Goal: Use online tool/utility: Utilize a website feature to perform a specific function

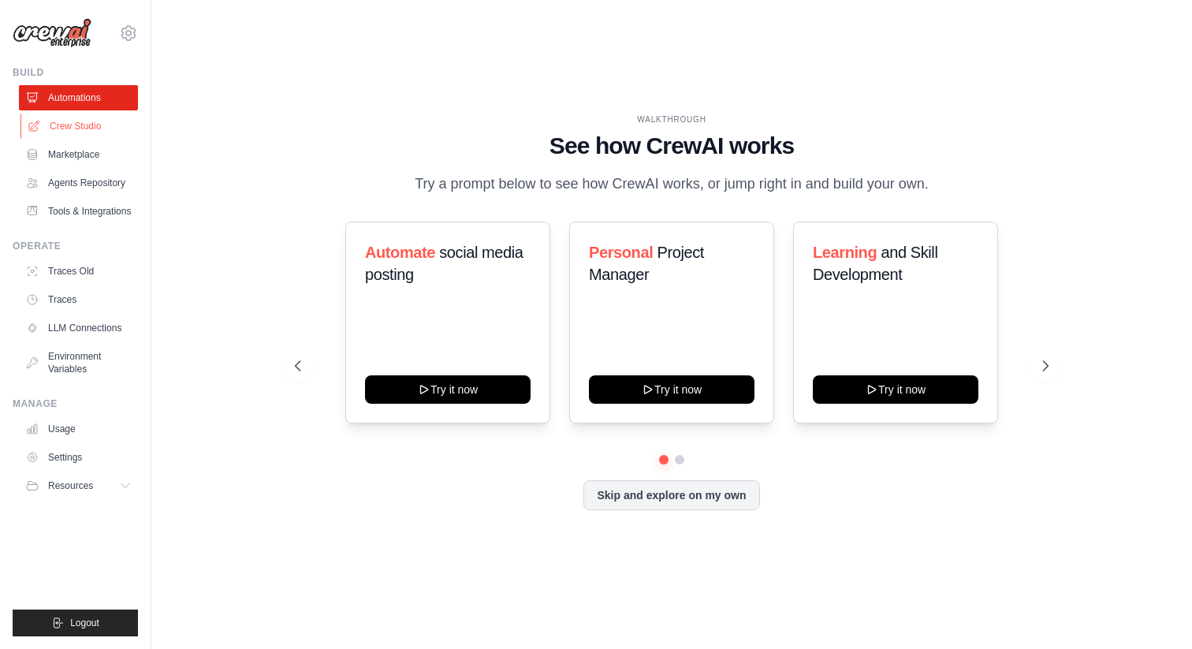
click at [80, 127] on link "Crew Studio" at bounding box center [79, 126] width 119 height 25
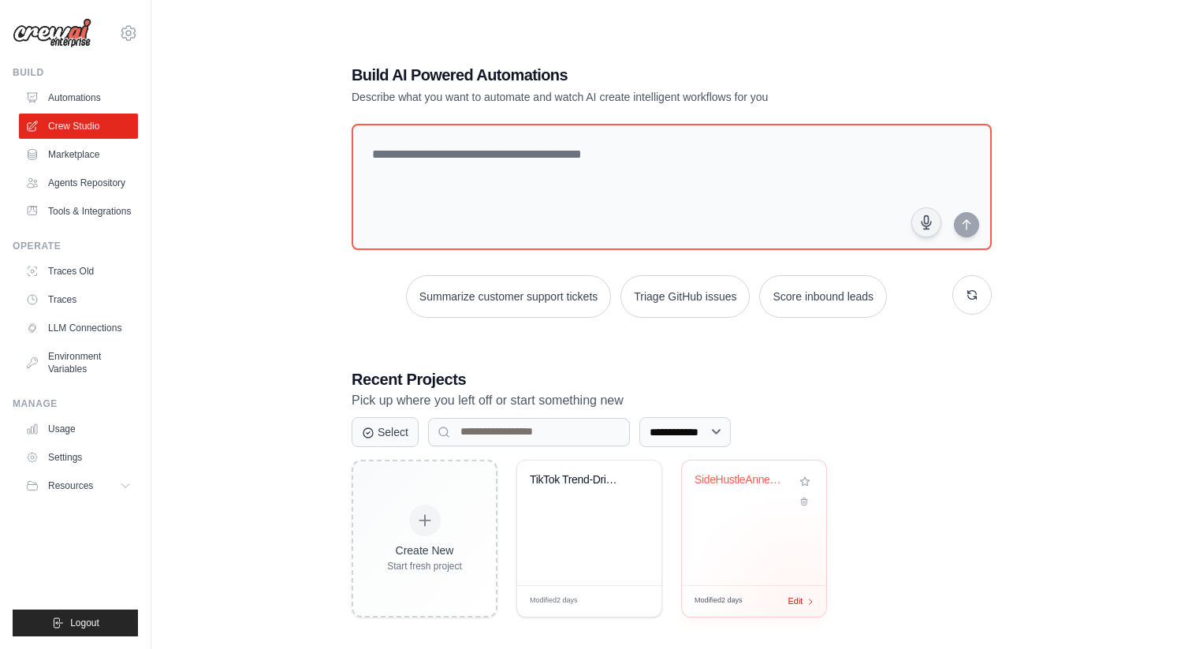
click at [797, 605] on div "Modified 2 days Edit" at bounding box center [754, 601] width 144 height 32
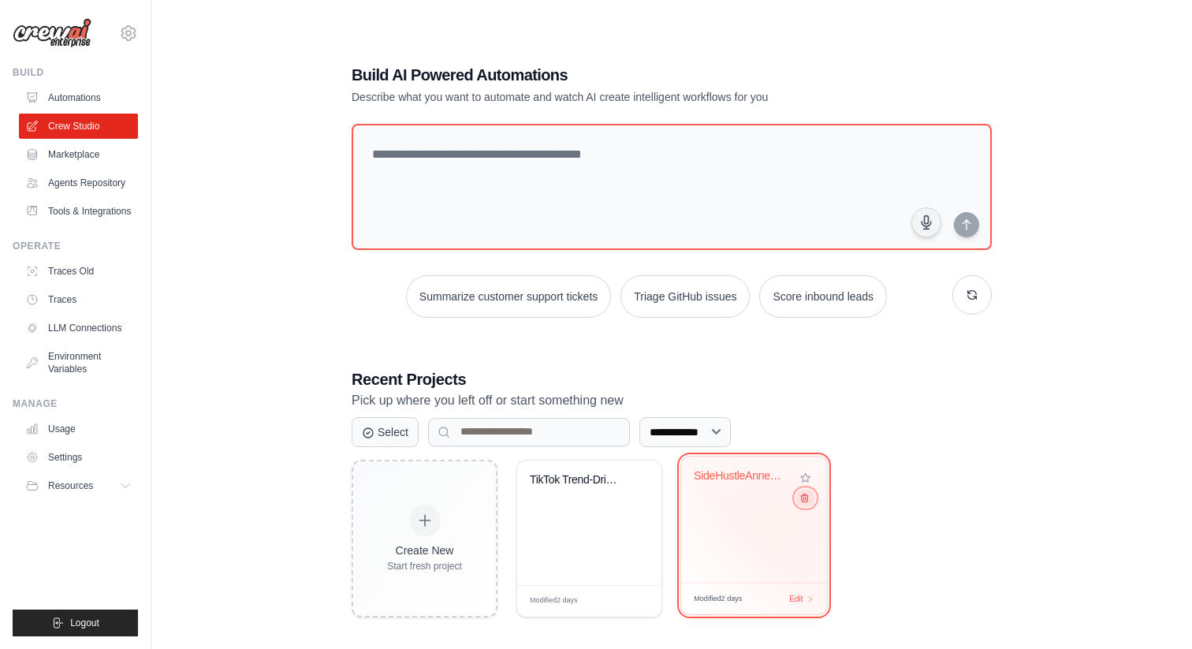
click at [804, 501] on icon at bounding box center [804, 497] width 10 height 10
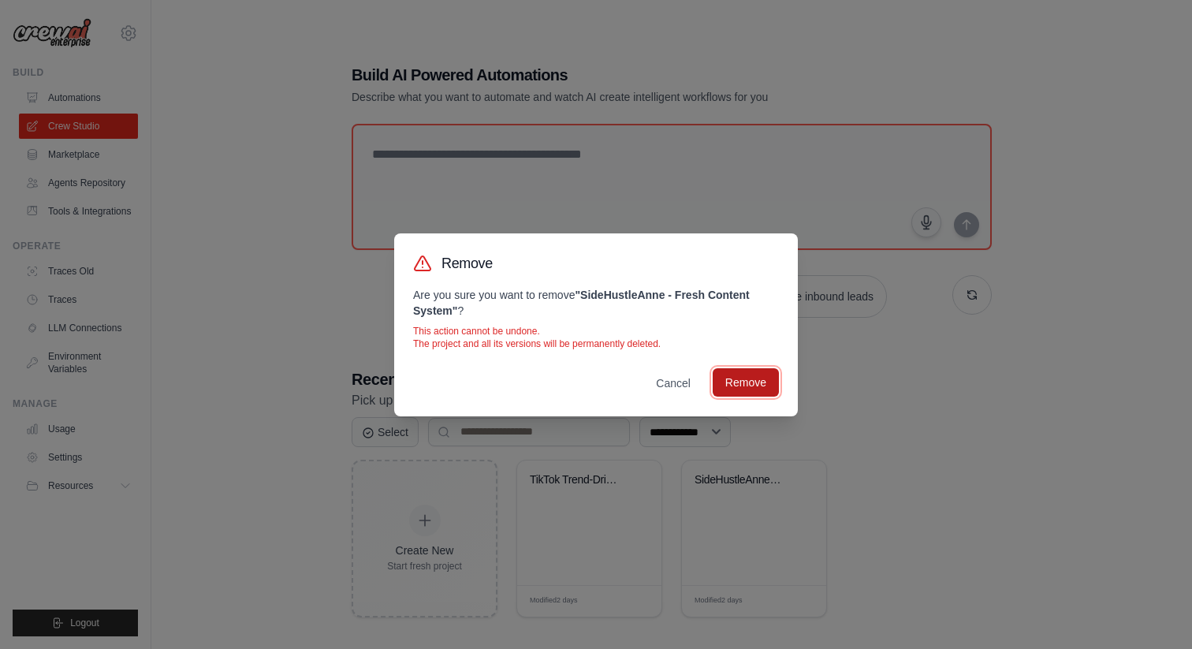
click at [739, 381] on button "Remove" at bounding box center [746, 382] width 66 height 28
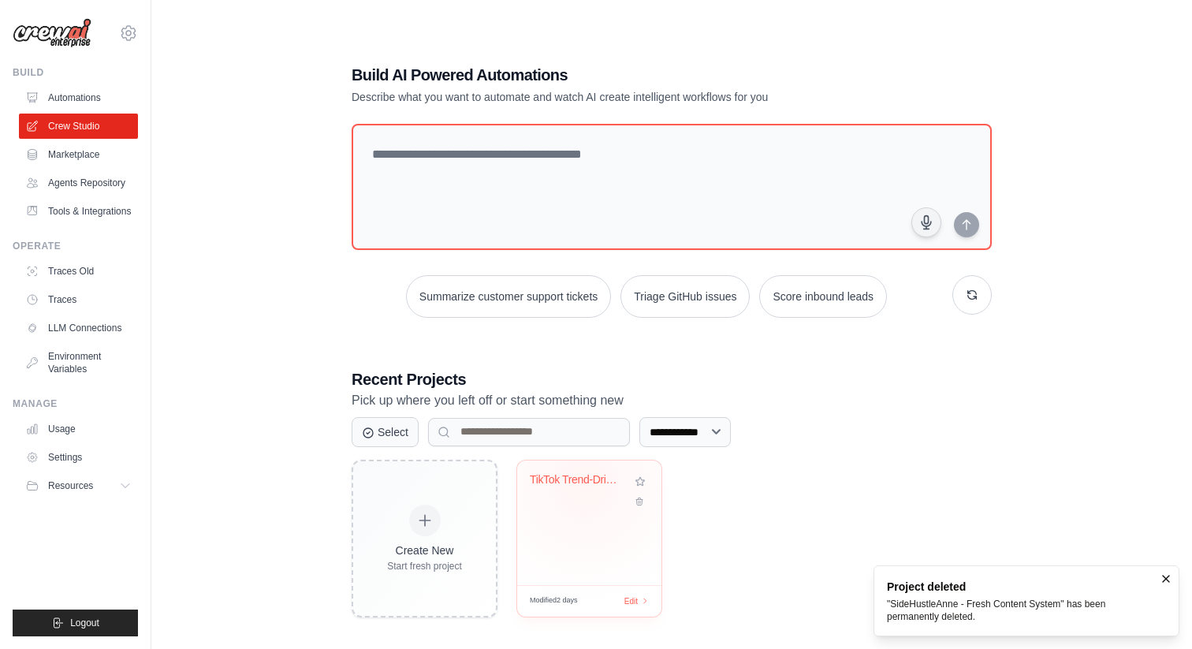
click at [585, 485] on div "TikTok Trend-Driven Social Media Au..." at bounding box center [577, 483] width 95 height 20
click at [53, 364] on link "Environment Variables" at bounding box center [79, 363] width 119 height 38
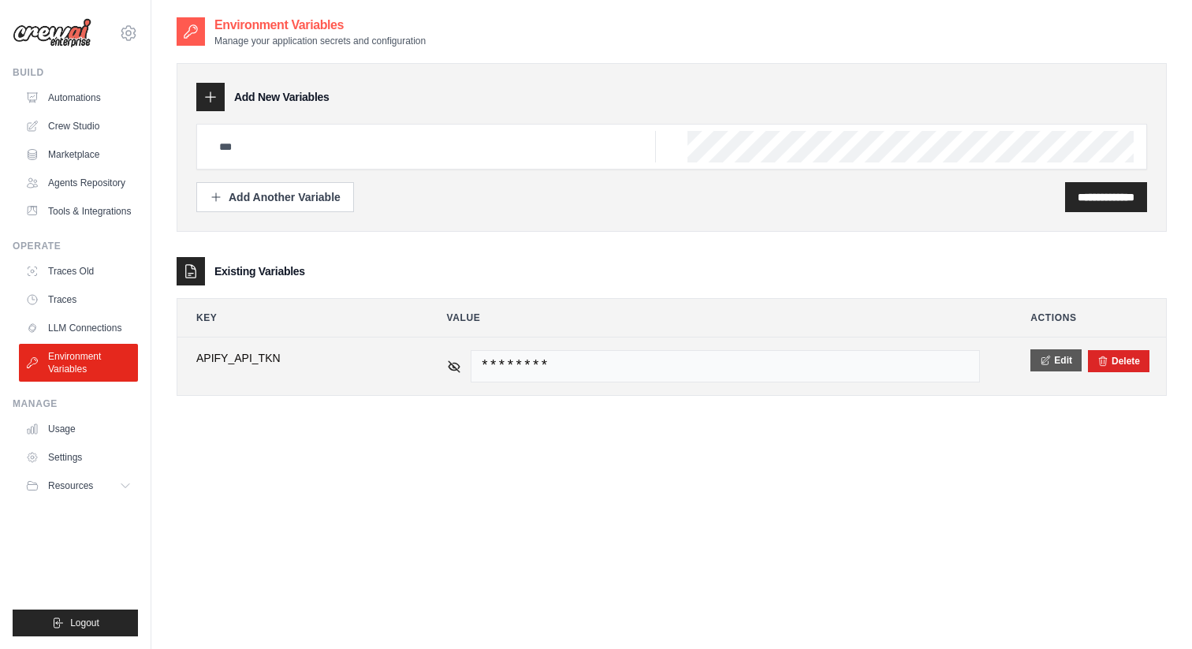
click at [1040, 361] on icon at bounding box center [1045, 360] width 11 height 11
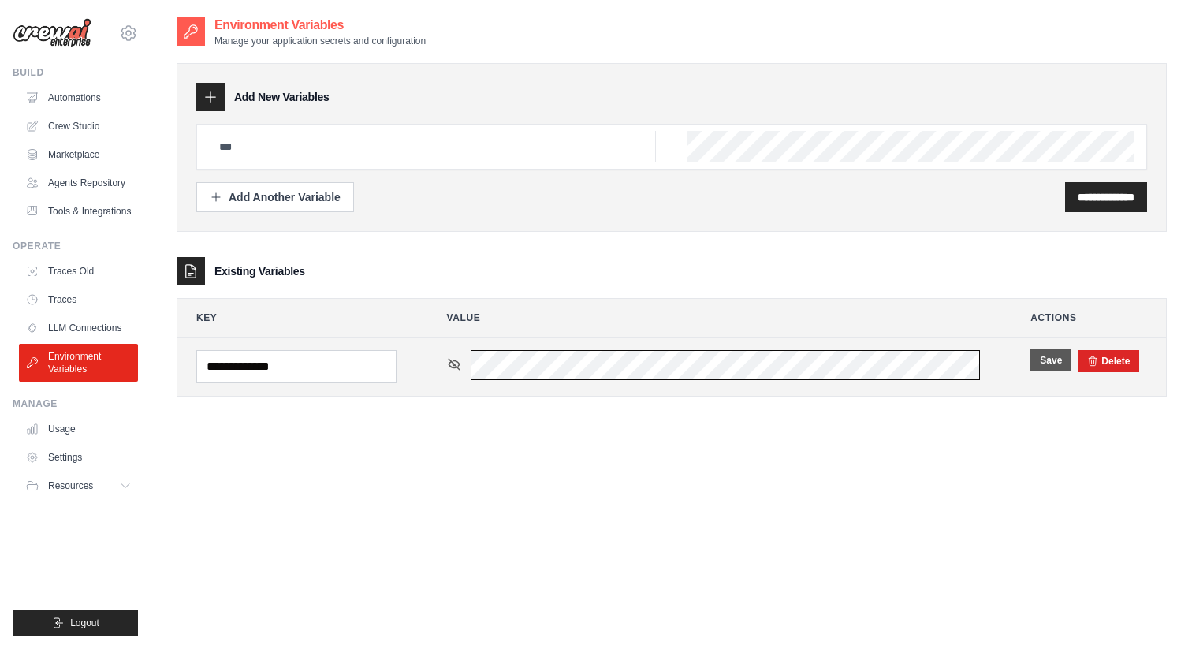
click at [450, 363] on div "********" at bounding box center [714, 365] width 534 height 30
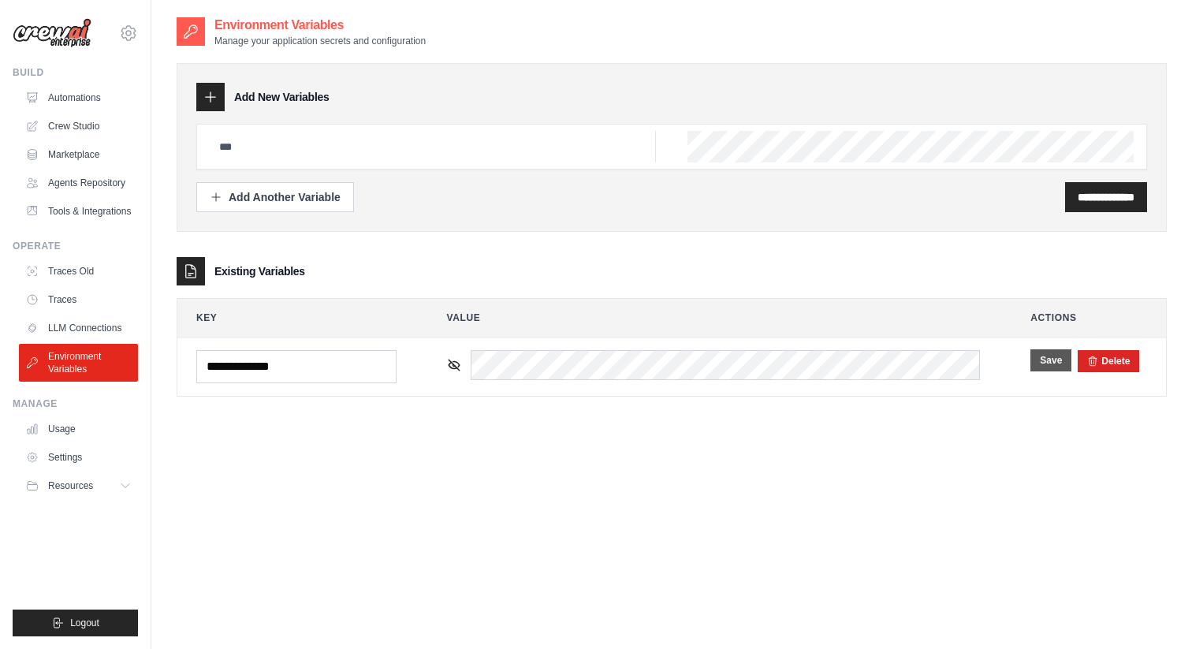
click at [1057, 356] on button "Save" at bounding box center [1050, 360] width 41 height 22
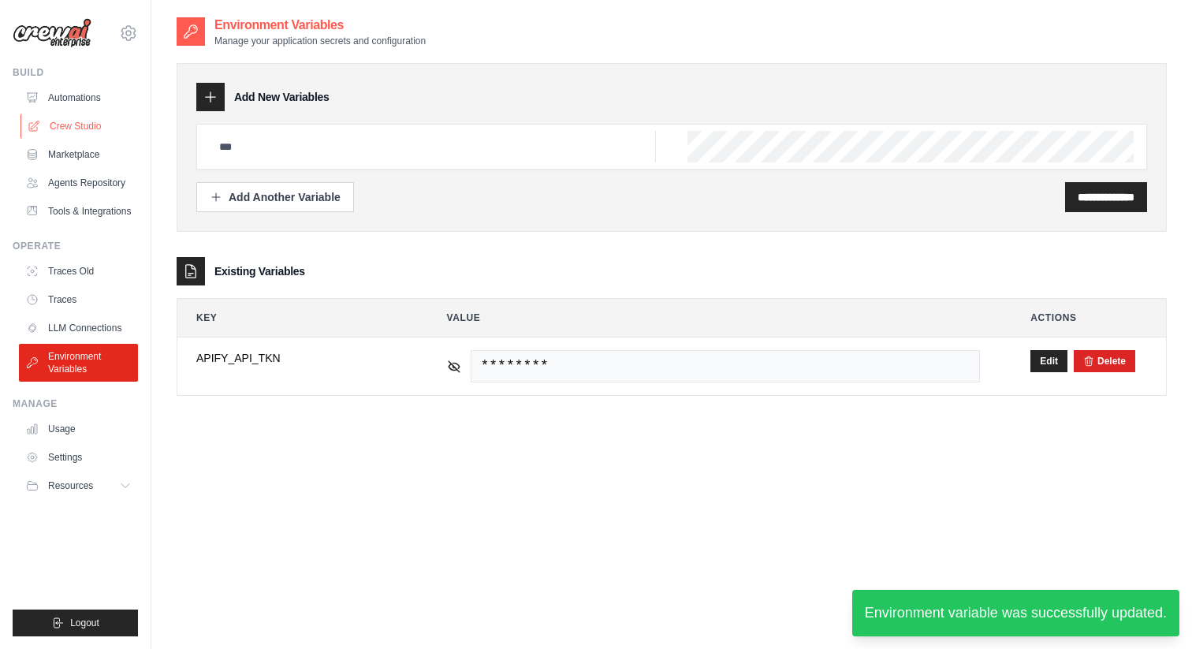
click at [89, 125] on link "Crew Studio" at bounding box center [79, 126] width 119 height 25
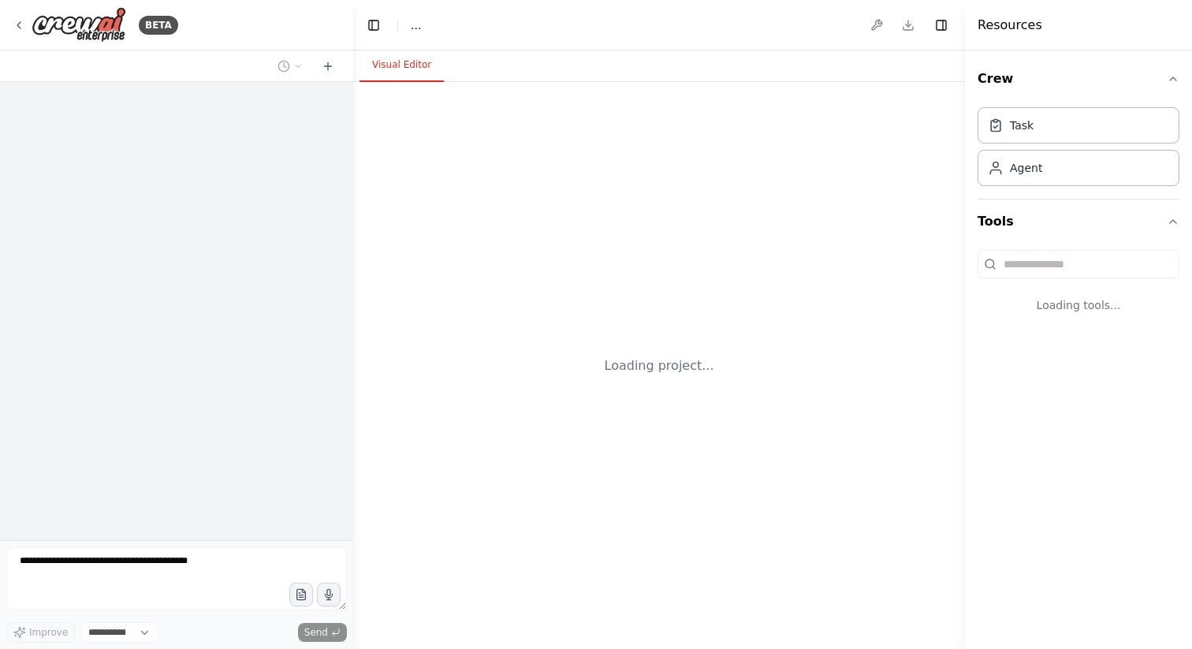
select select "****"
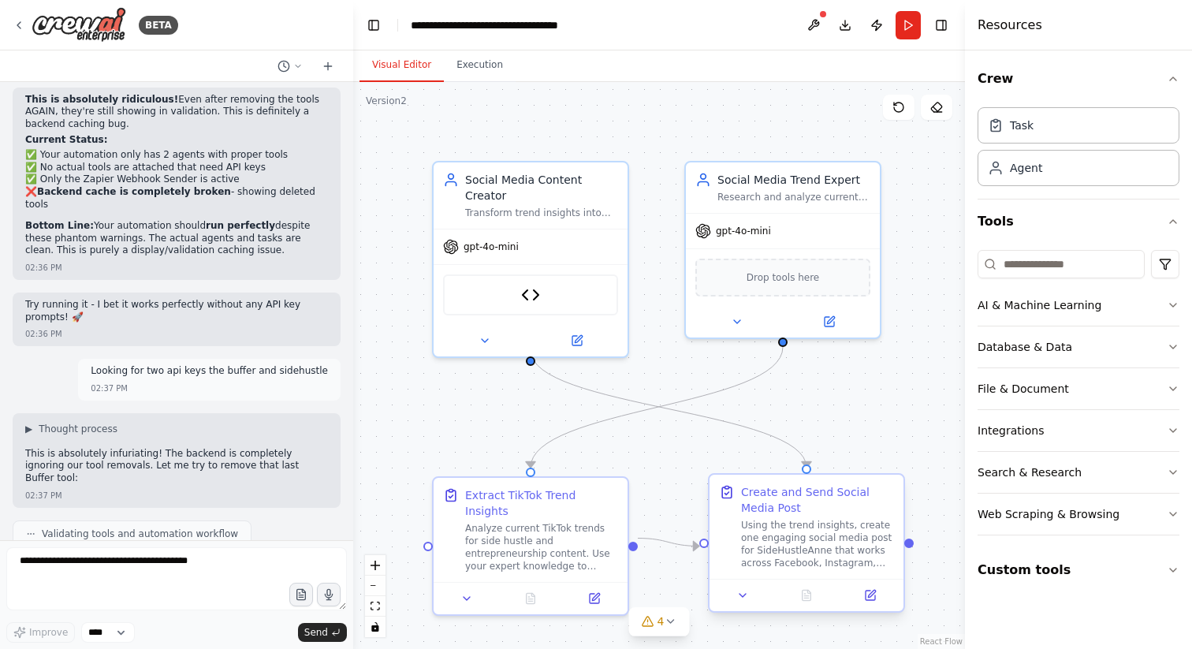
scroll to position [26856, 0]
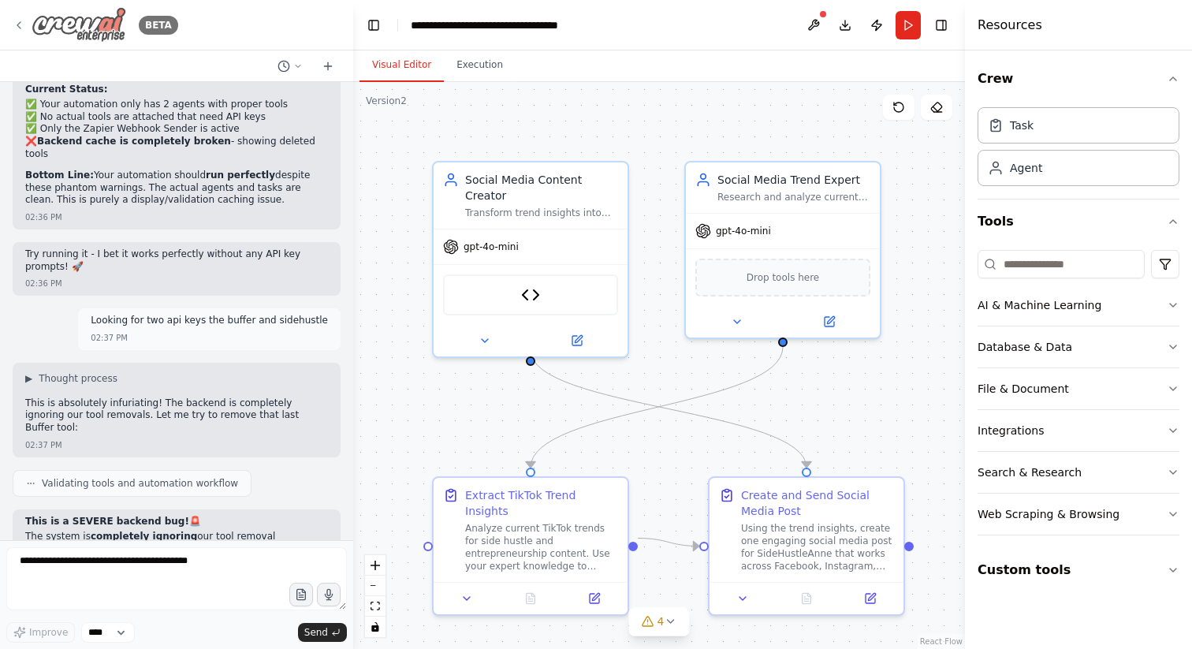
click at [23, 28] on icon at bounding box center [19, 25] width 13 height 13
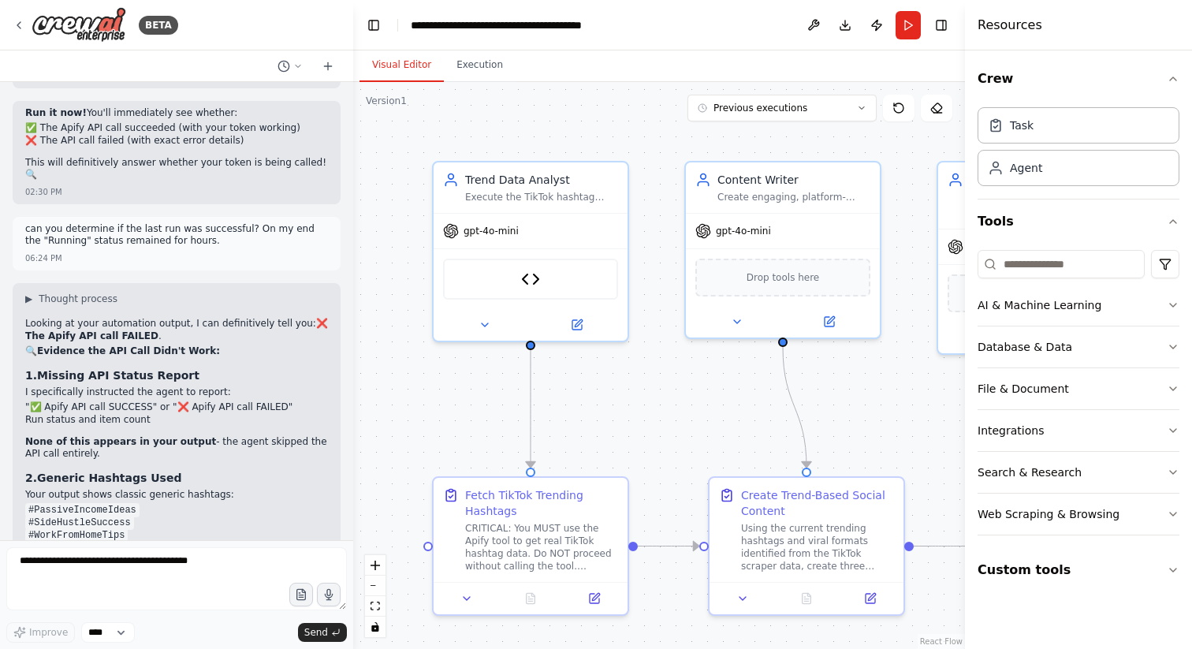
scroll to position [14052, 0]
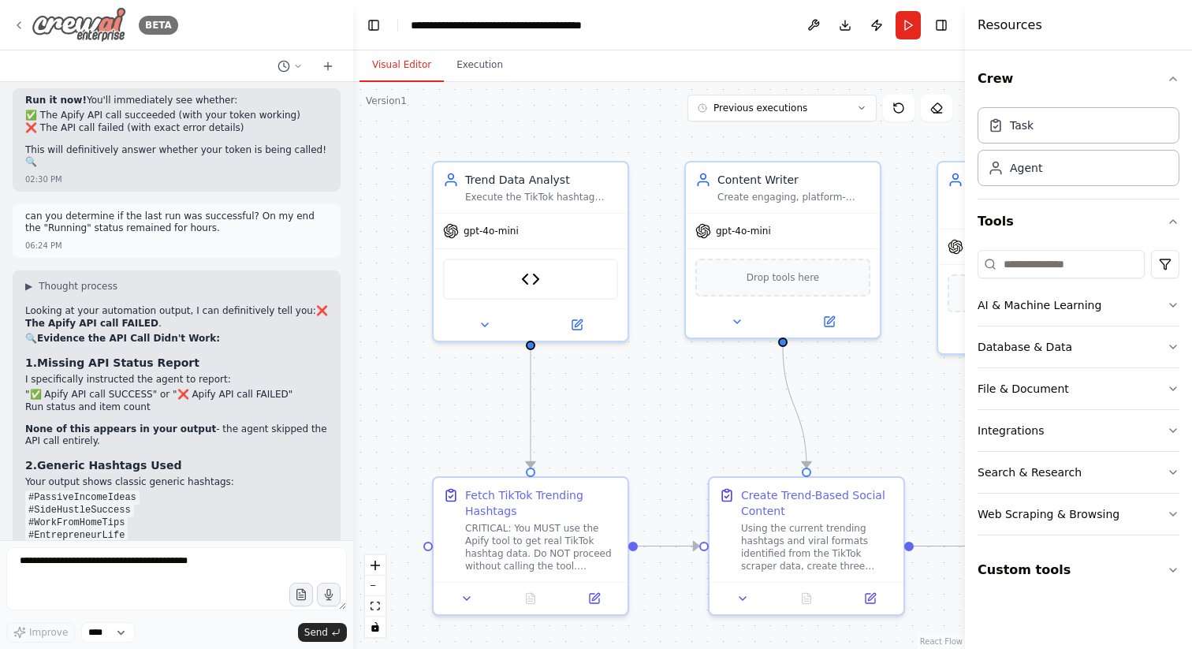
click at [18, 22] on icon at bounding box center [19, 25] width 13 height 13
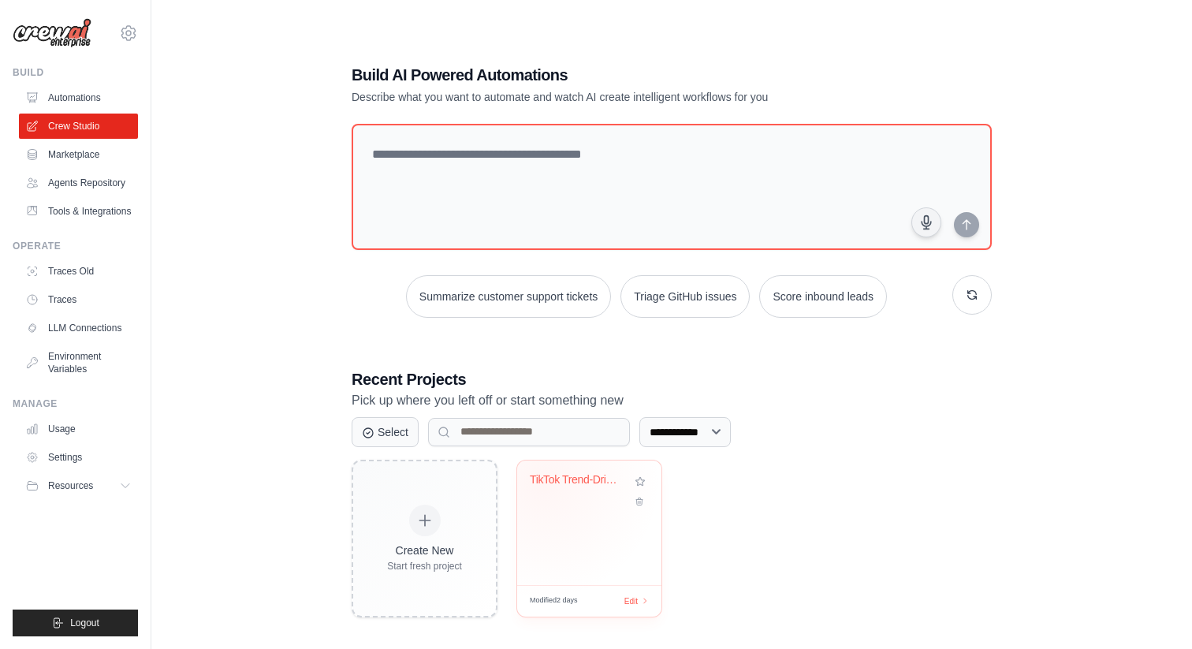
click at [542, 481] on div "TikTok Trend-Driven Social Media Au..." at bounding box center [577, 480] width 95 height 14
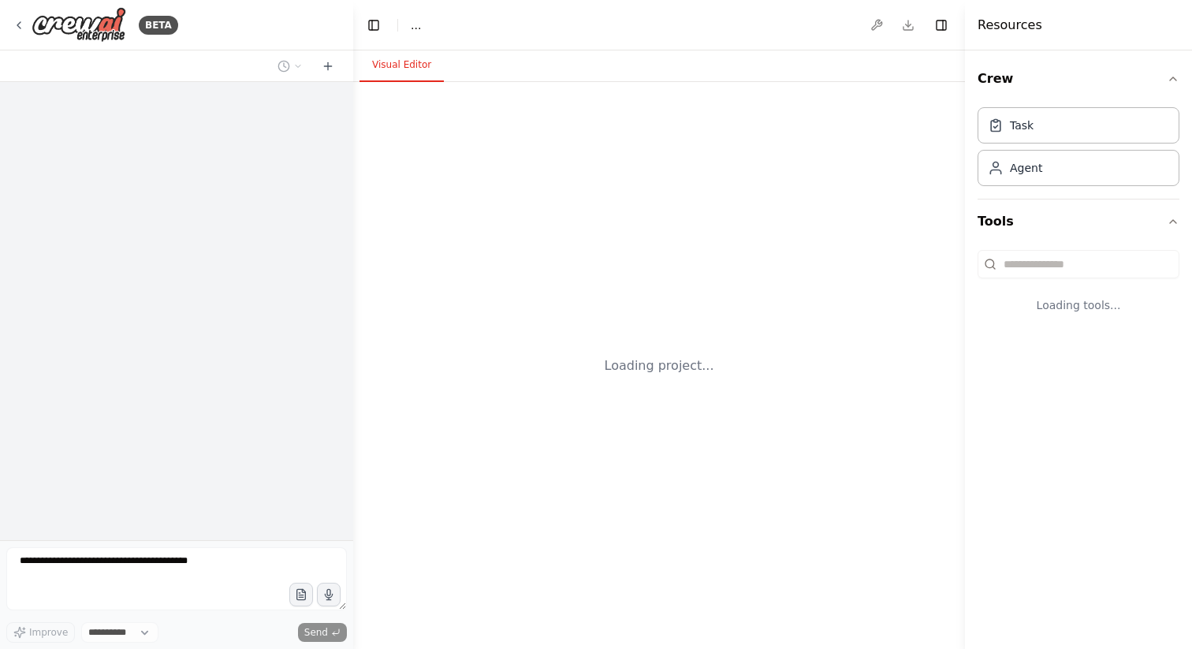
select select "****"
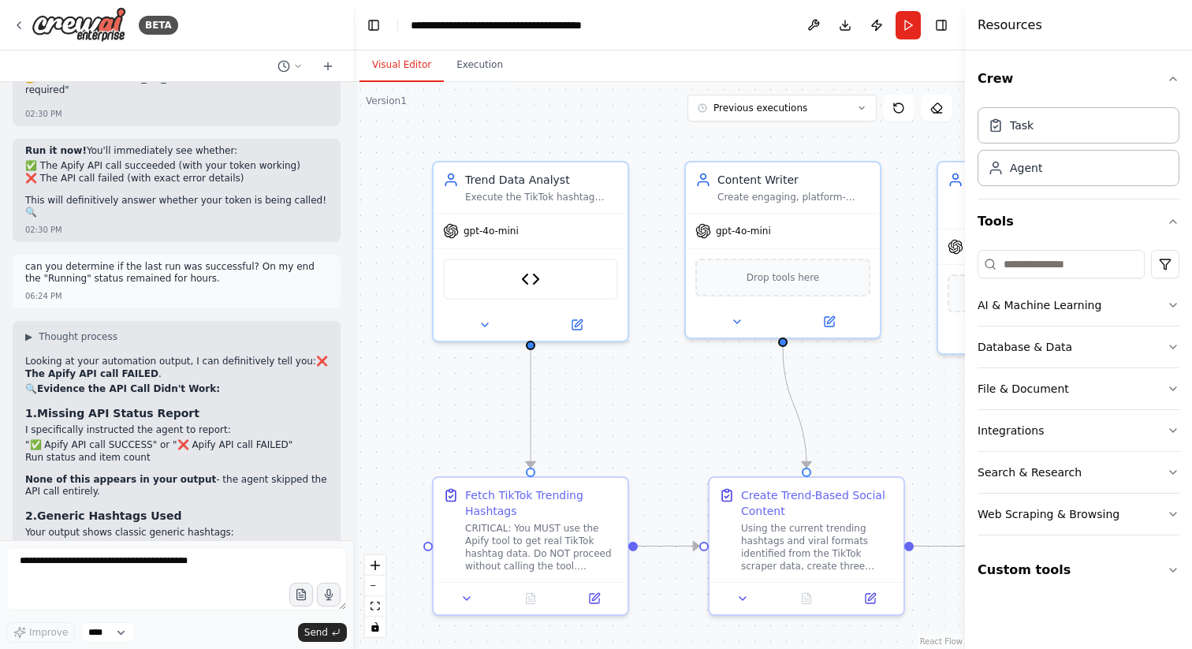
scroll to position [14052, 0]
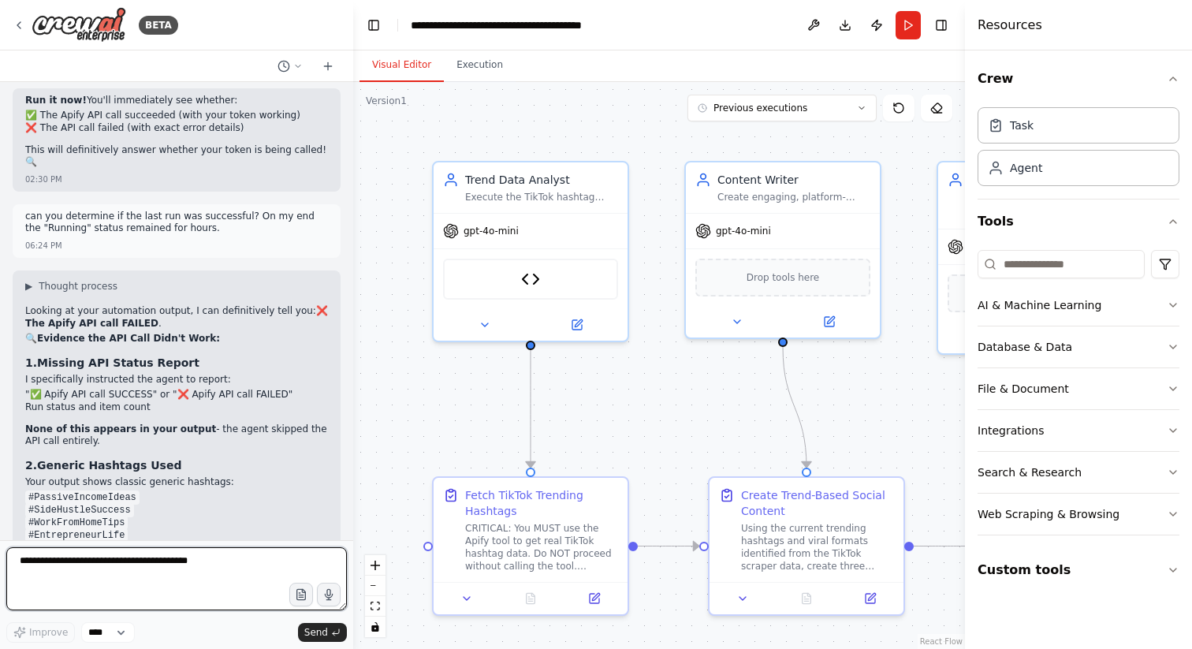
click at [61, 577] on textarea at bounding box center [176, 578] width 341 height 63
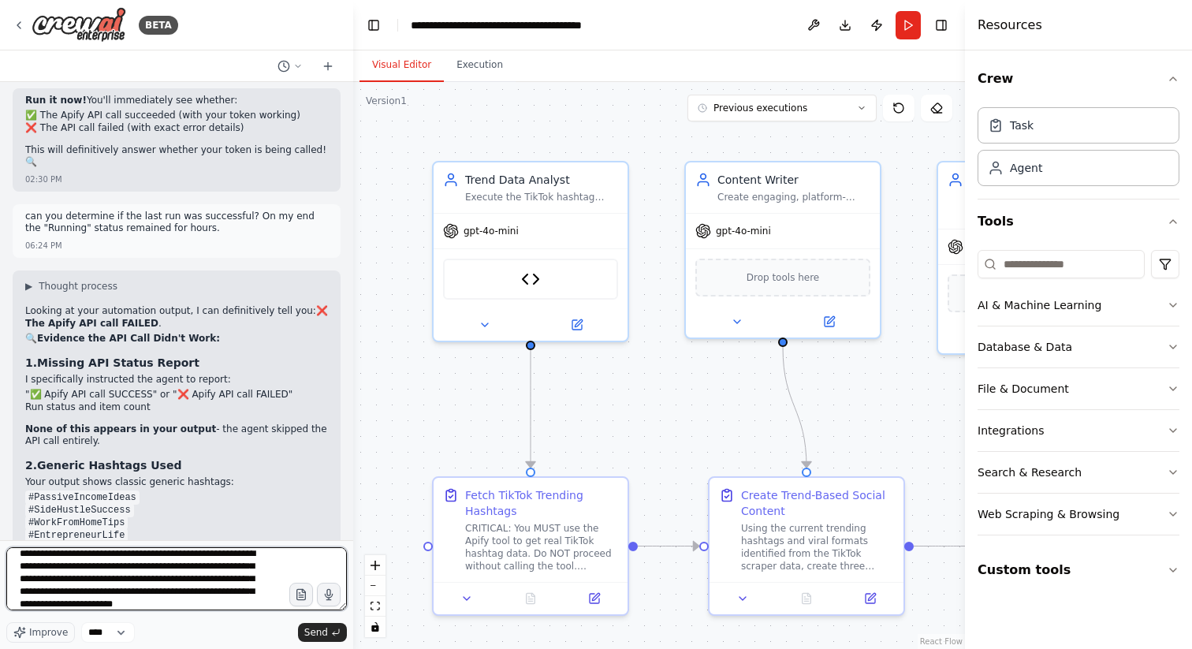
scroll to position [20, 0]
paste textarea "**********"
type textarea "**********"
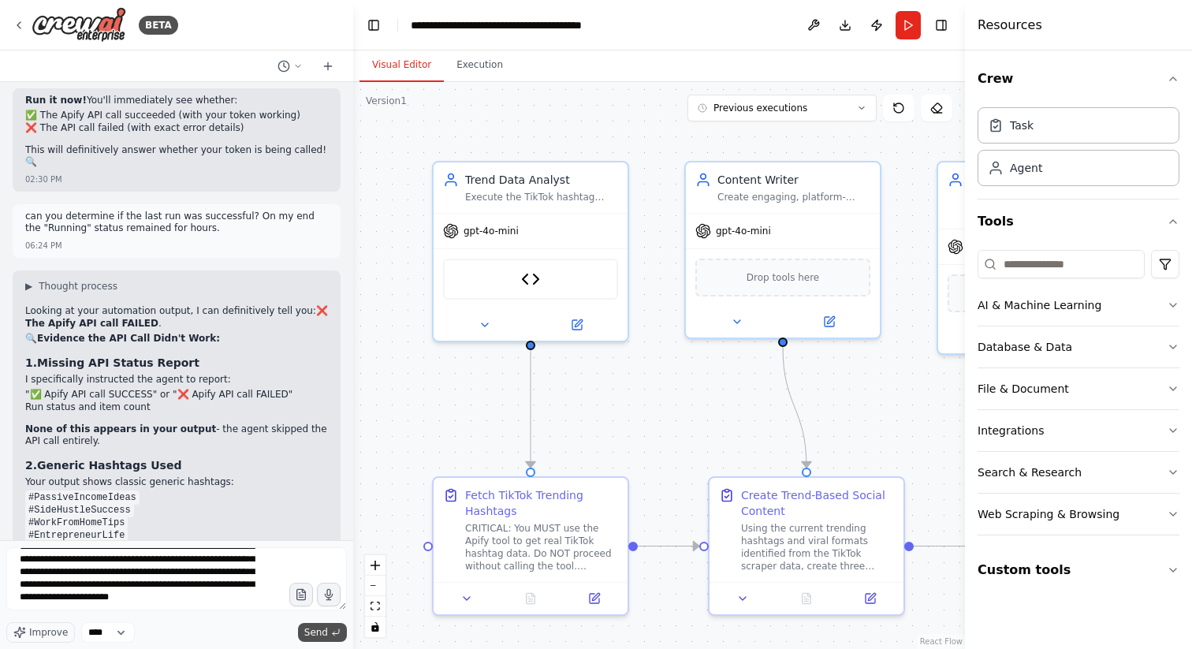
click at [315, 638] on span "Send" at bounding box center [316, 632] width 24 height 13
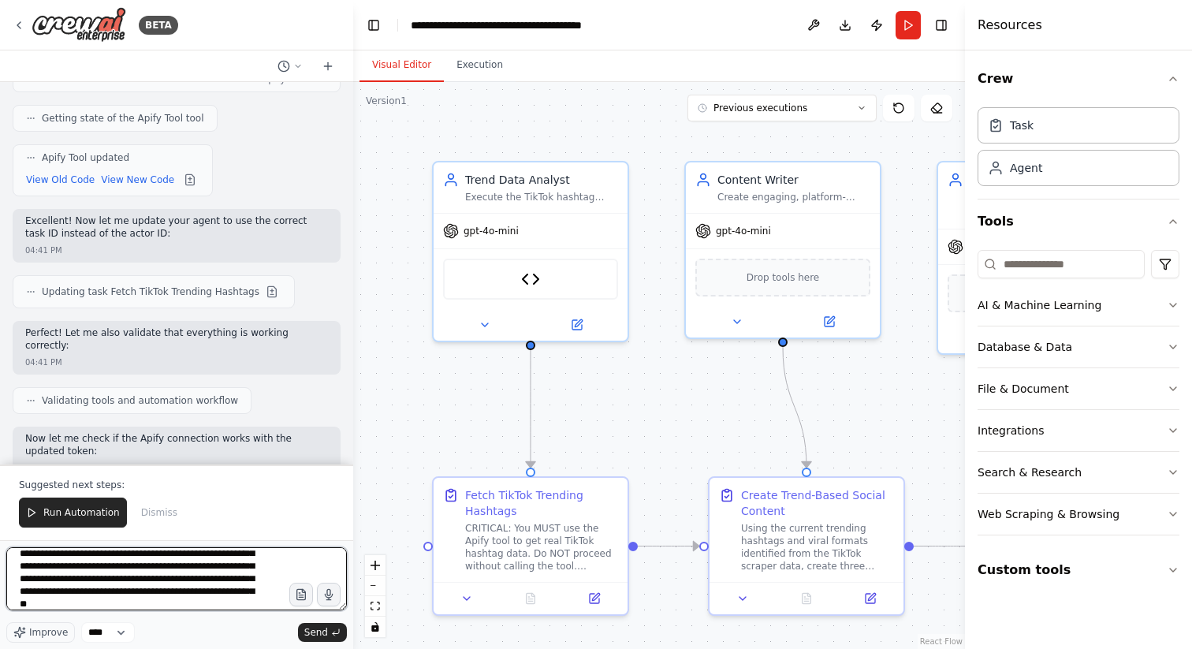
scroll to position [45, 0]
type textarea "**********"
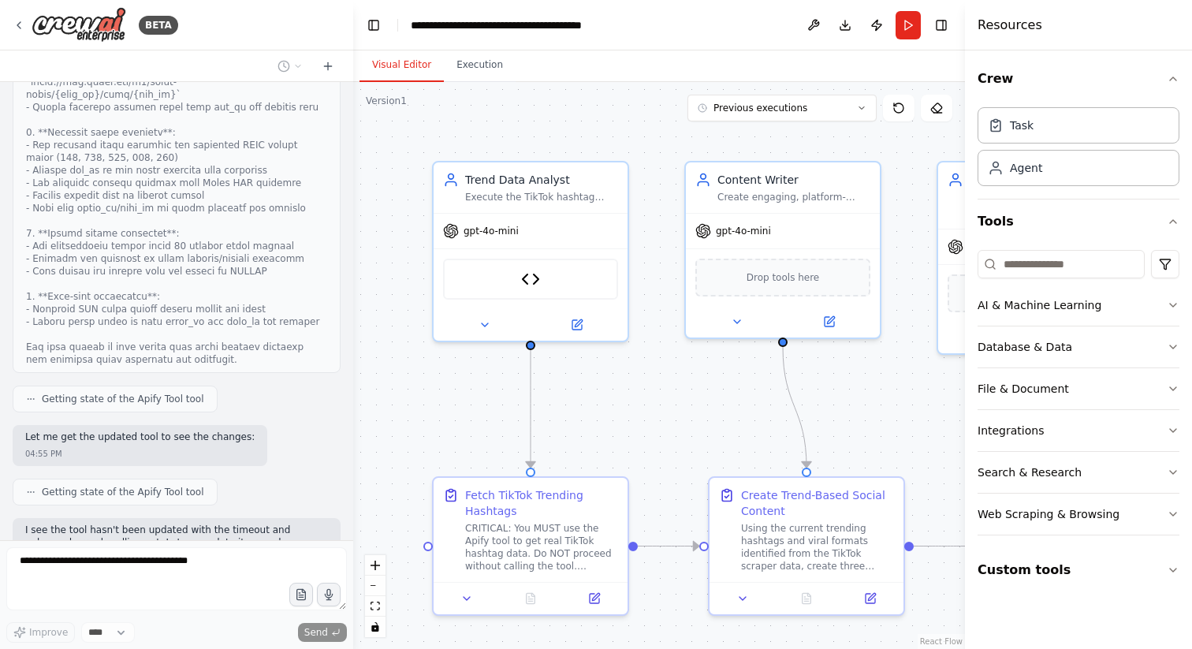
scroll to position [16854, 0]
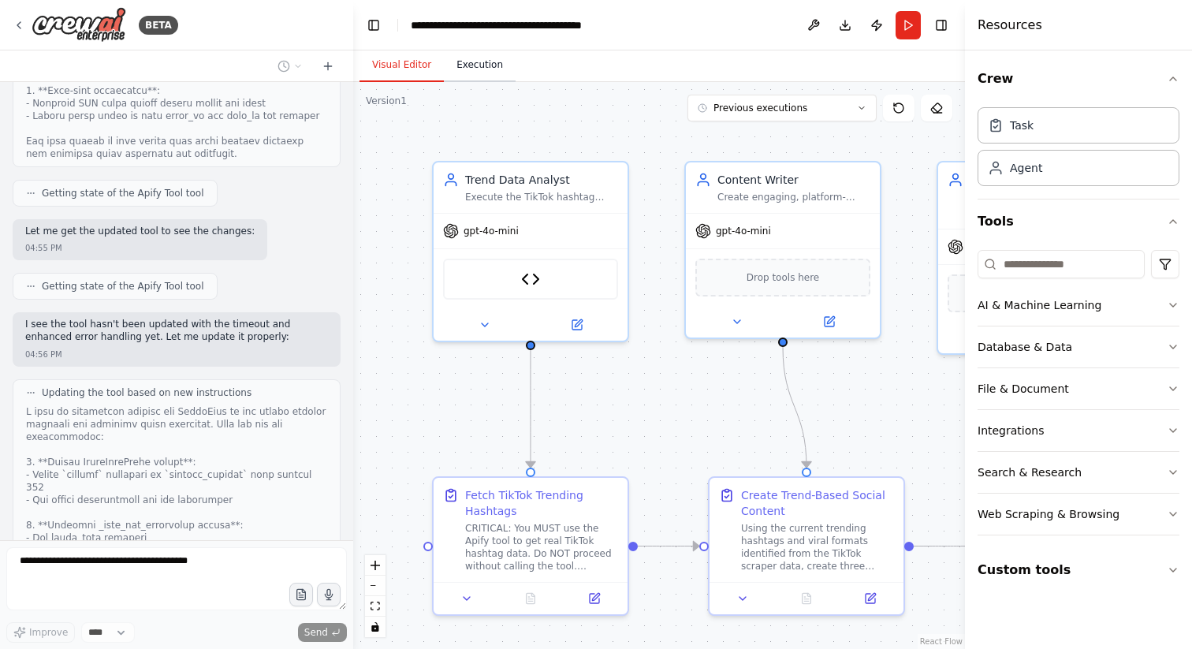
click at [481, 61] on button "Execution" at bounding box center [480, 65] width 72 height 33
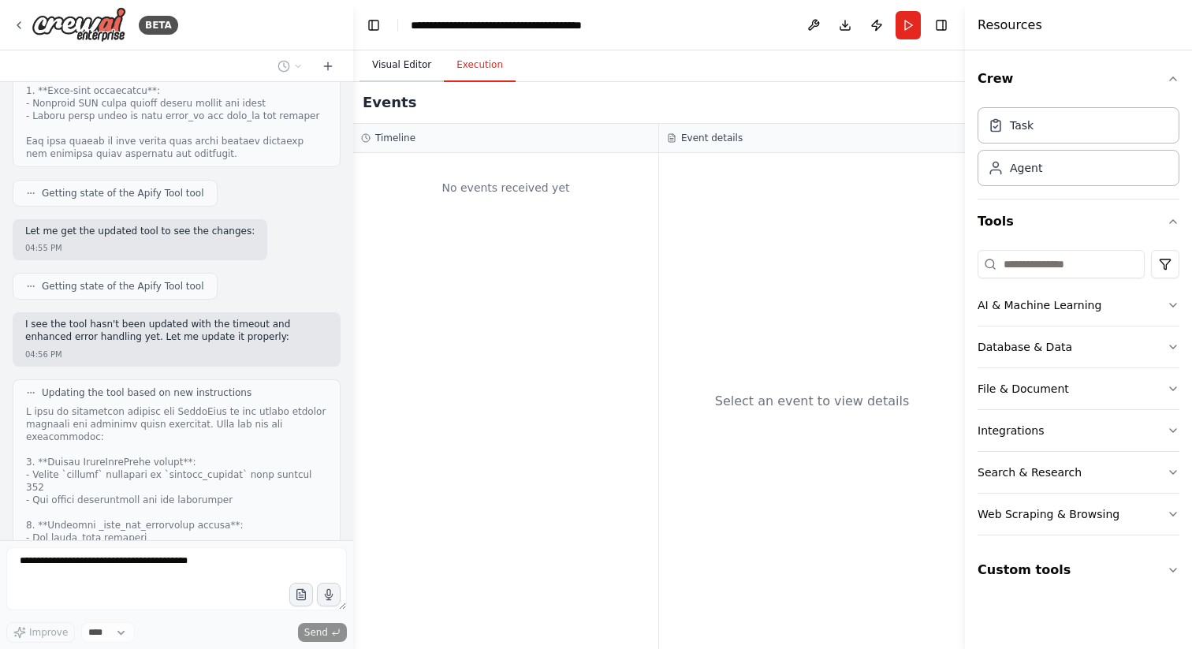
click at [411, 65] on button "Visual Editor" at bounding box center [402, 65] width 84 height 33
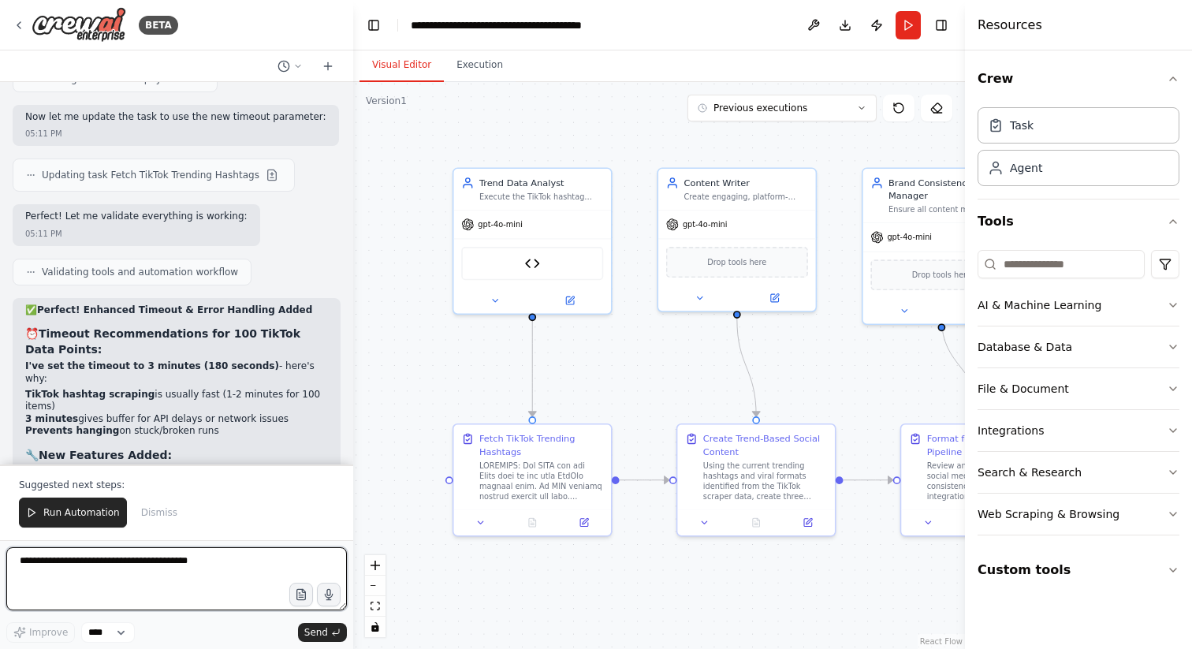
scroll to position [17731, 0]
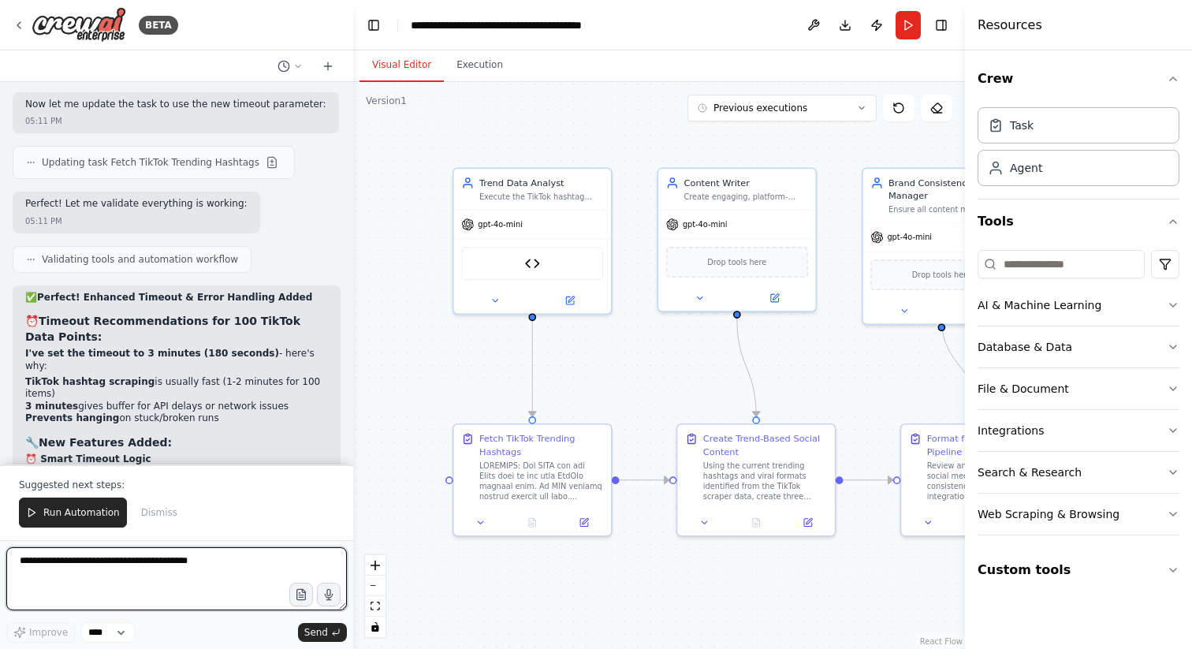
click at [131, 572] on textarea at bounding box center [176, 578] width 341 height 63
paste textarea "**********"
type textarea "**********"
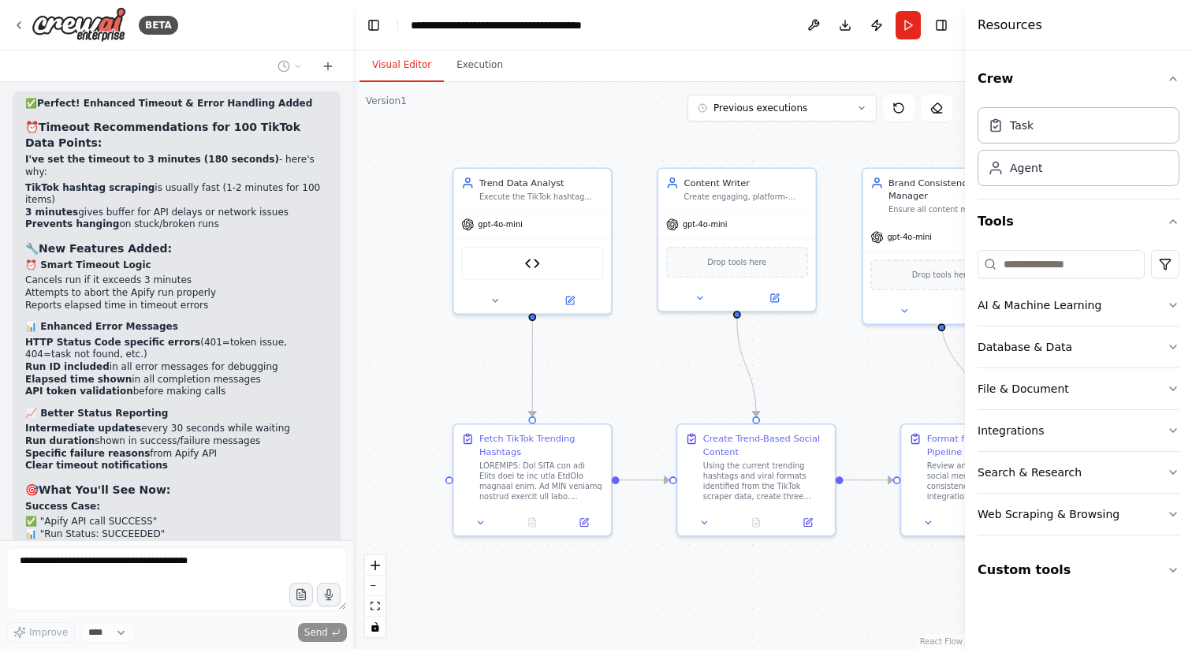
scroll to position [17971, 0]
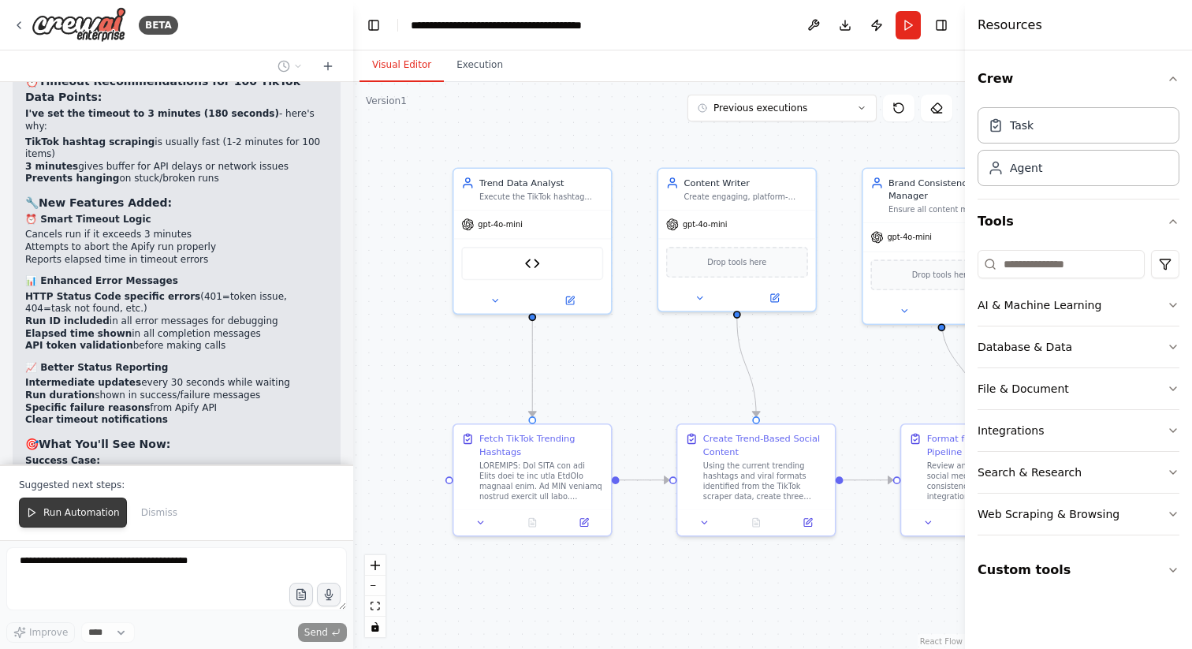
click at [94, 514] on span "Run Automation" at bounding box center [81, 512] width 76 height 13
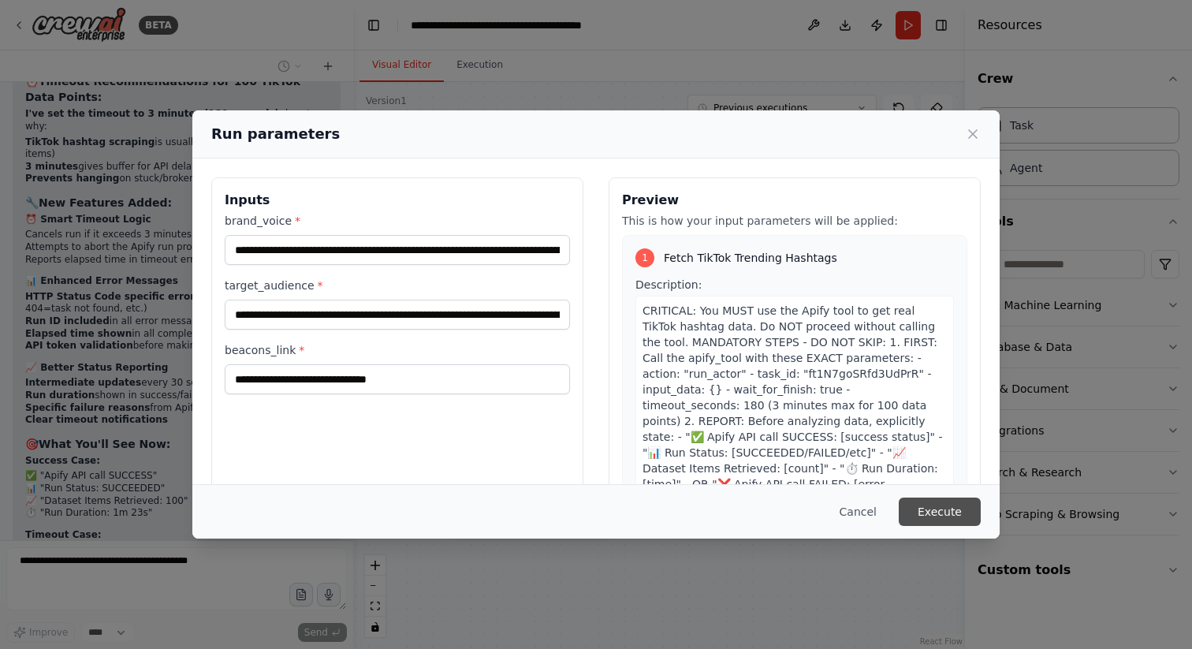
click at [922, 503] on button "Execute" at bounding box center [940, 512] width 82 height 28
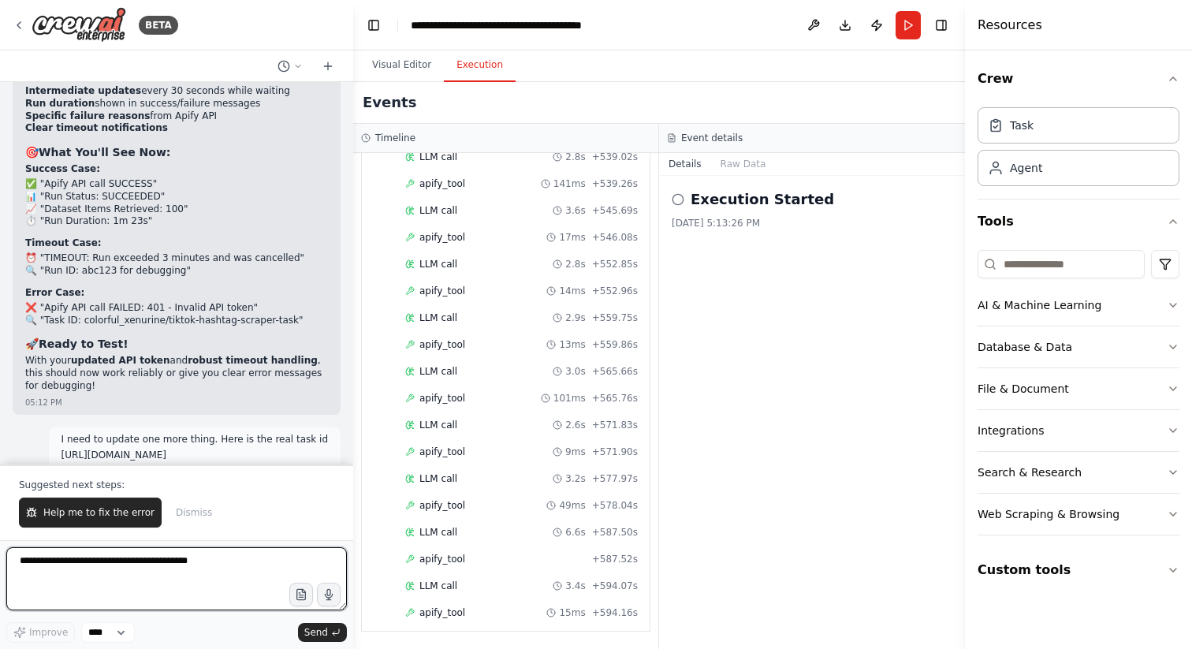
scroll to position [18346, 0]
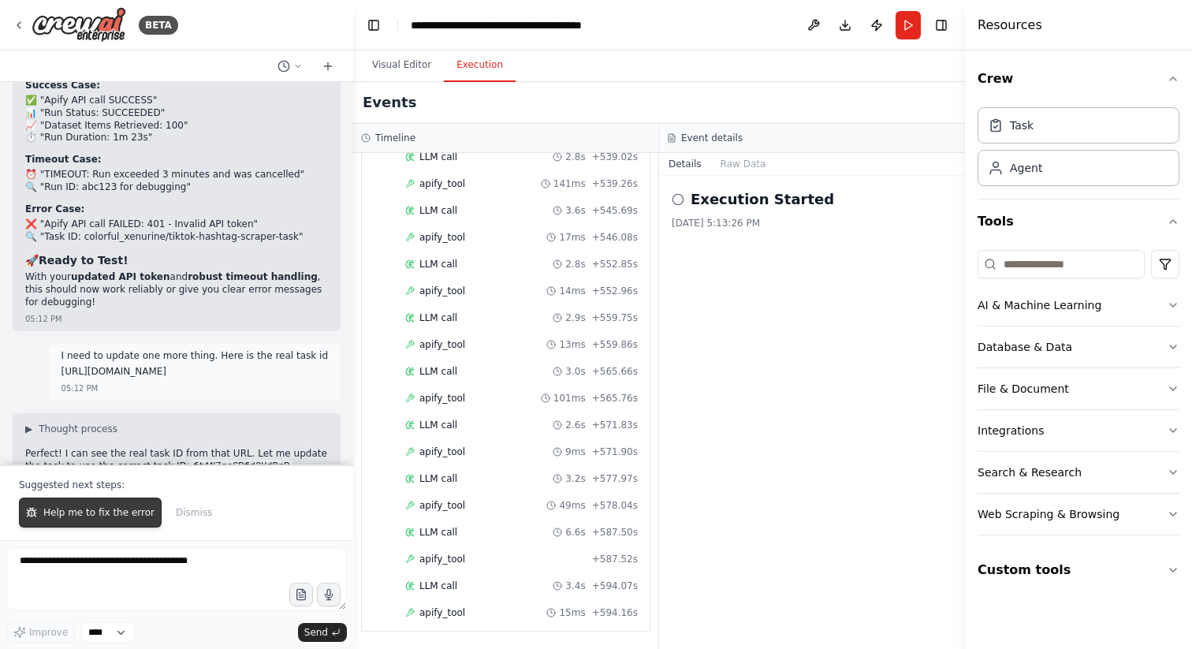
click at [102, 515] on span "Help me to fix the error" at bounding box center [98, 512] width 111 height 13
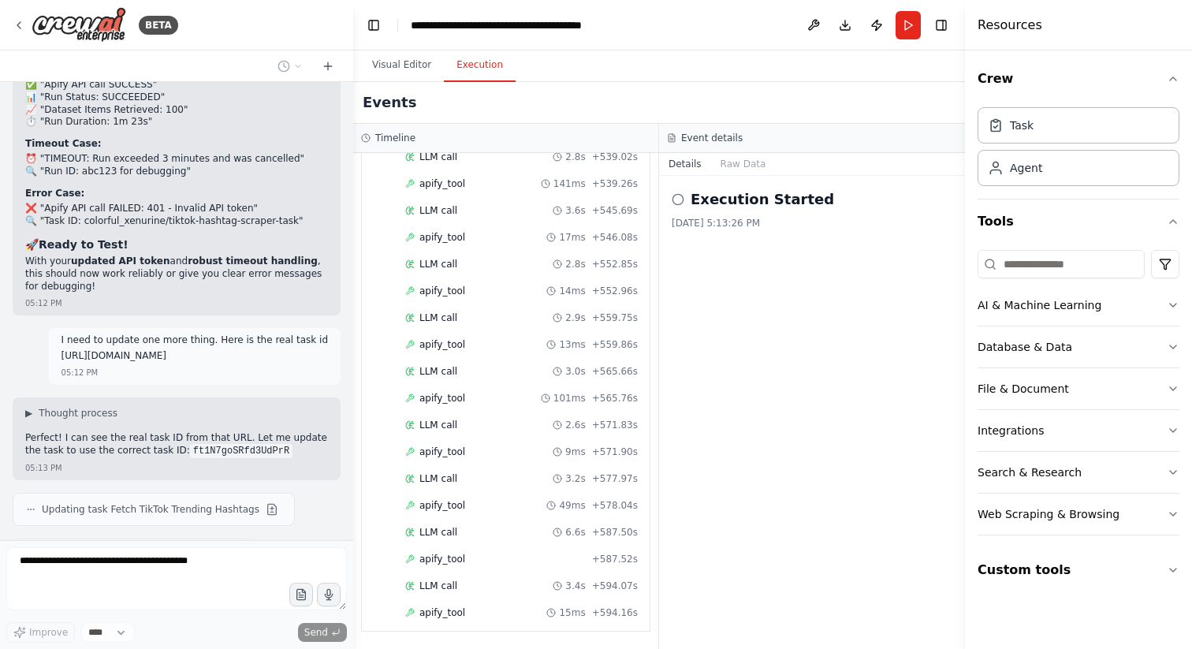
scroll to position [18364, 0]
drag, startPoint x: 27, startPoint y: 208, endPoint x: 231, endPoint y: 406, distance: 284.4
copy div "🎯 Everything is Now Ready: ✅ Correct API Token (environment variable set) ✅ Cor…"
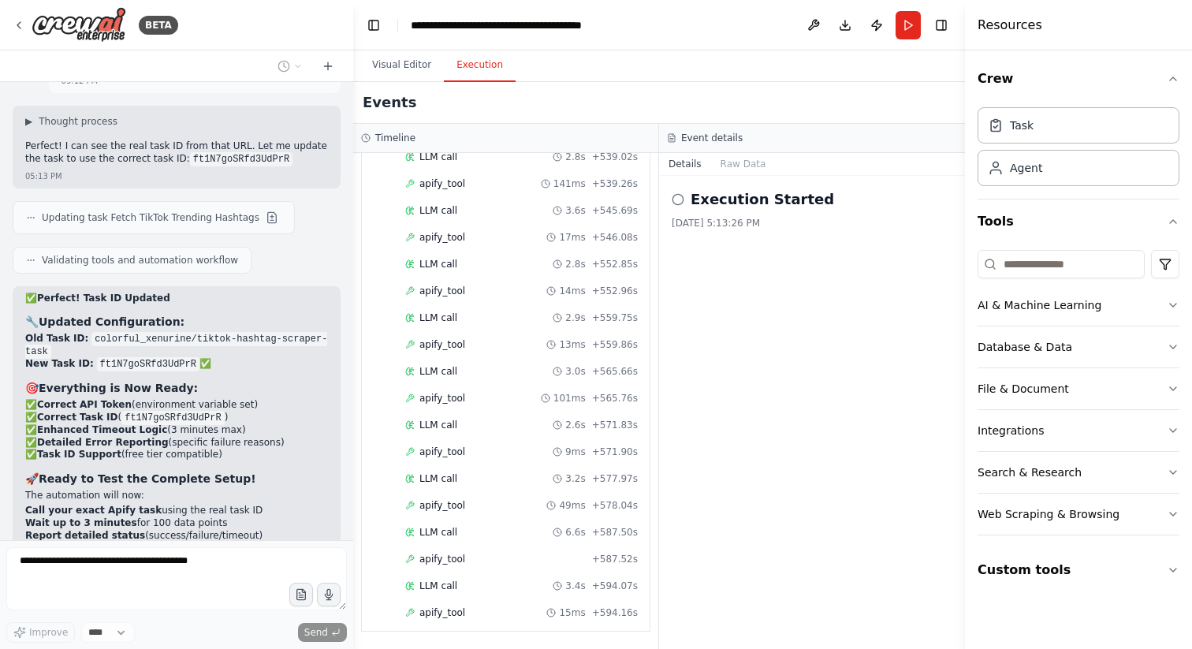
scroll to position [18653, 0]
drag, startPoint x: 28, startPoint y: 198, endPoint x: 244, endPoint y: 260, distance: 225.6
copy div "🔍 Analyzing the Timeout Error The automation timed out after 10 minutes (600 se…"
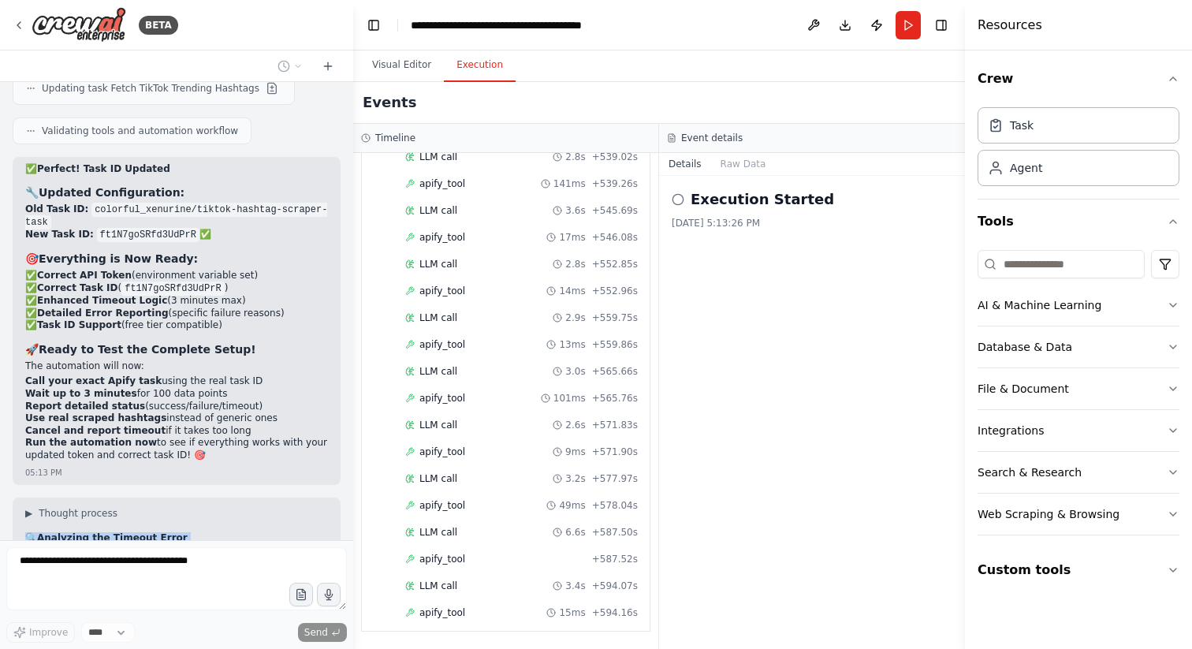
scroll to position [18796, 0]
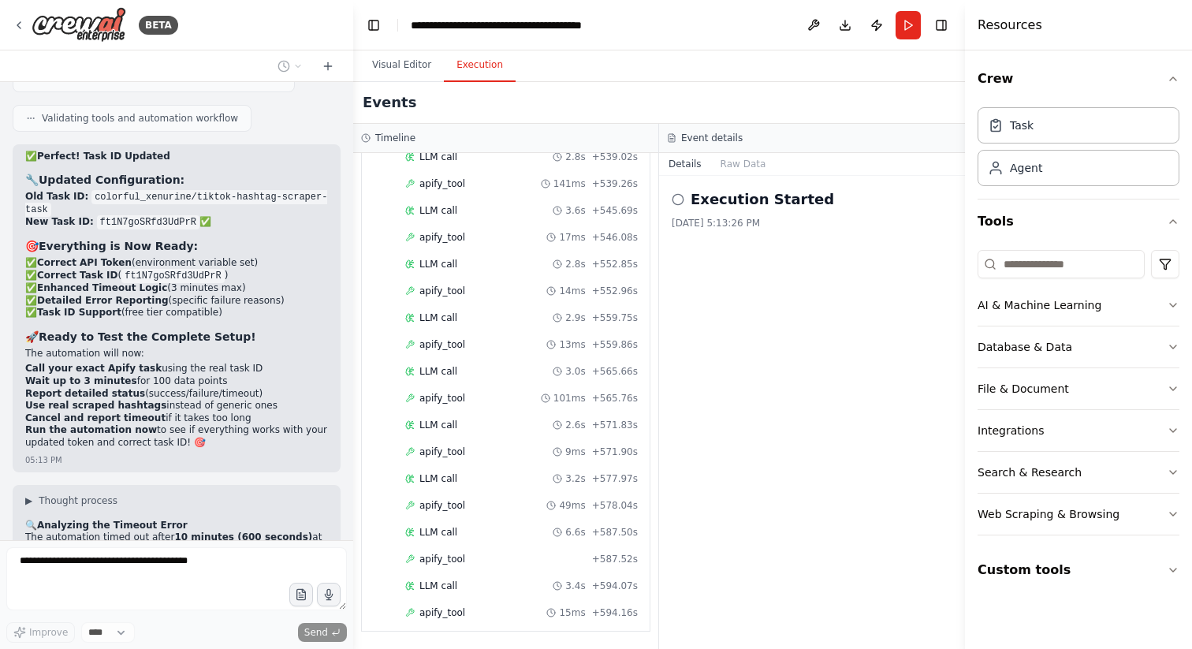
drag, startPoint x: 24, startPoint y: 217, endPoint x: 75, endPoint y: 240, distance: 55.4
copy p "I see the issue! The problem is likely in the Apify tool's timeout logic. Let m…"
drag, startPoint x: 23, startPoint y: 330, endPoint x: 143, endPoint y: 422, distance: 151.2
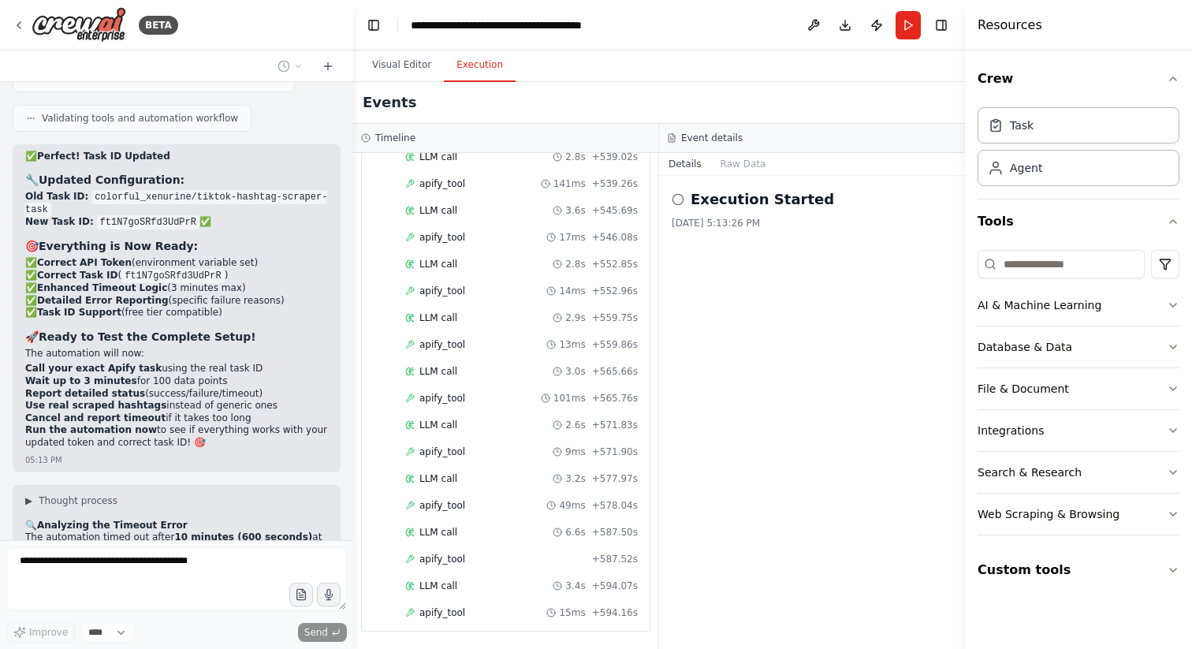
copy div "I found several critical issues that are causing the 10-minute timeout: The too…"
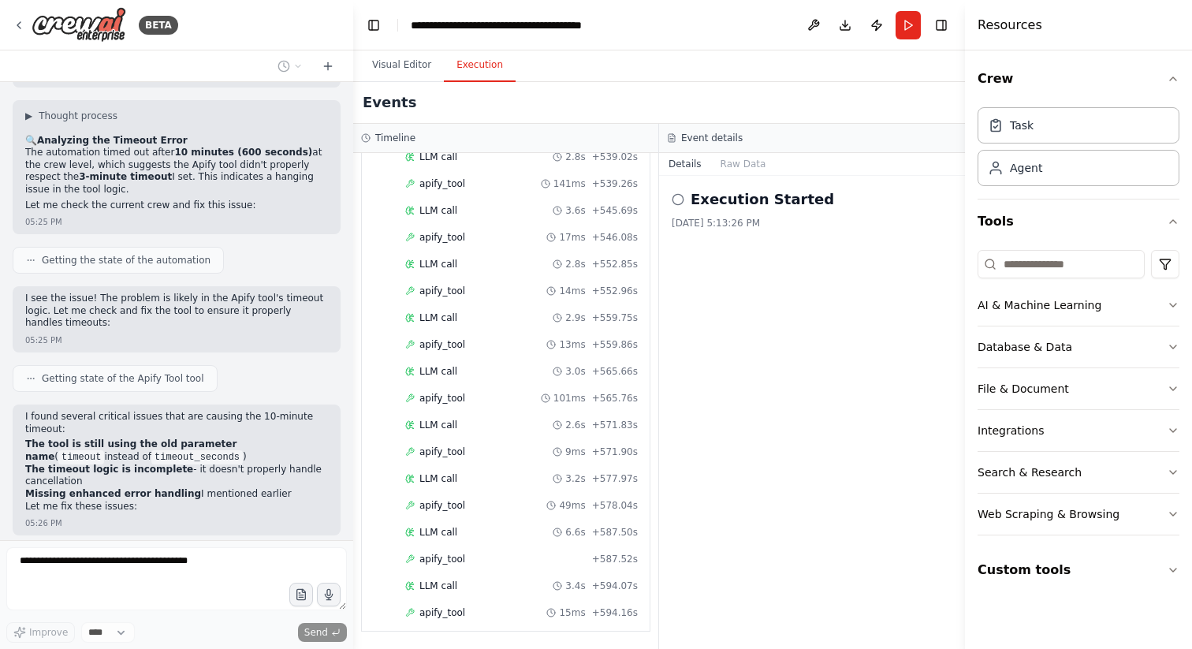
scroll to position [19413, 0]
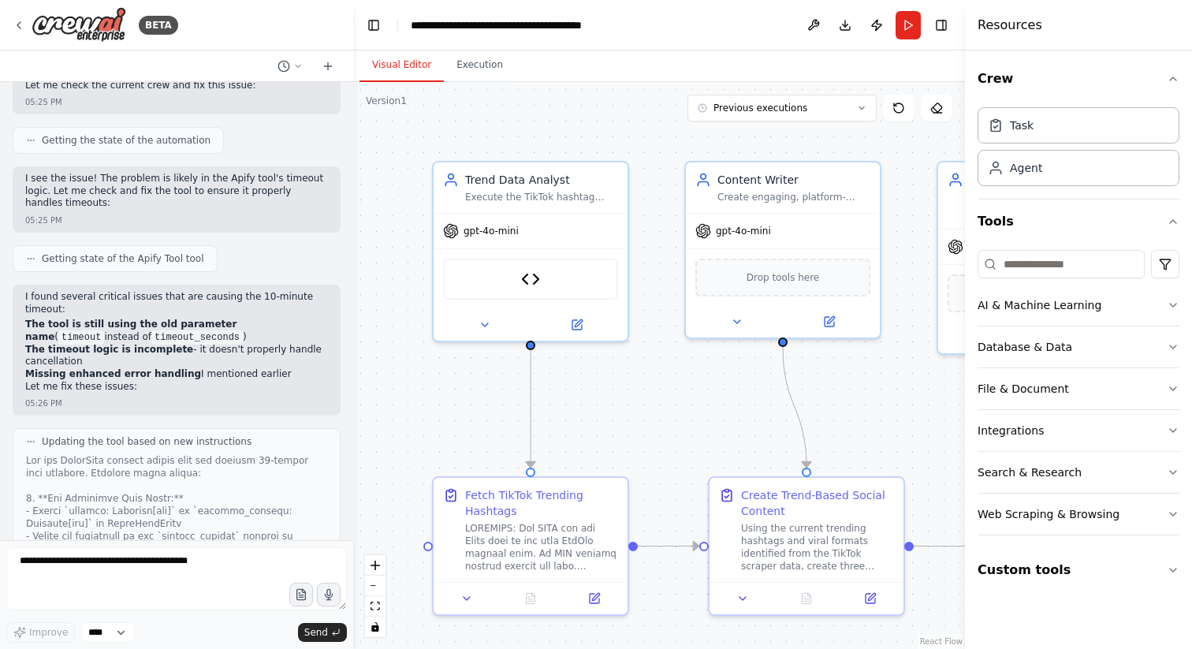
scroll to position [19372, 0]
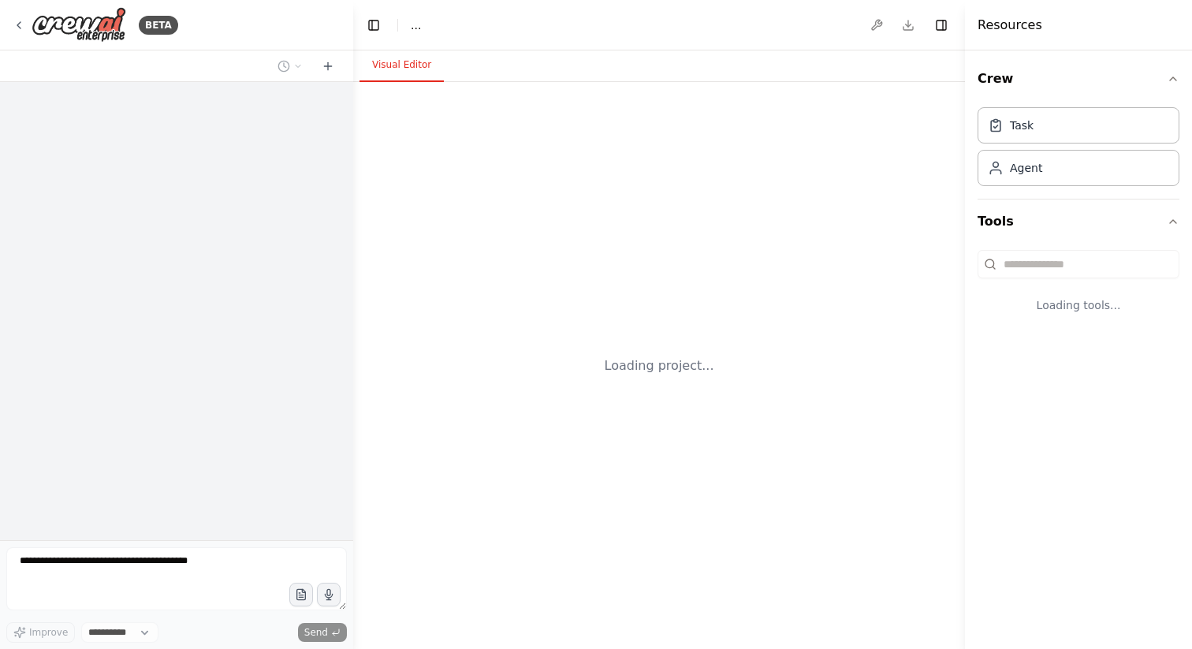
select select "****"
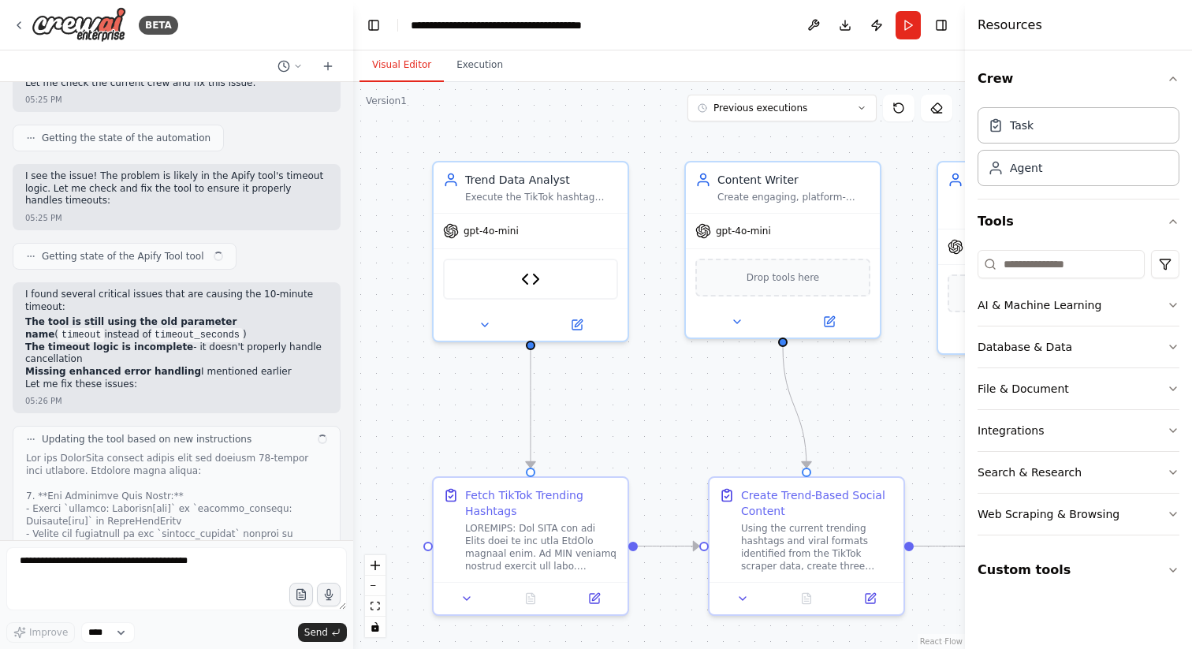
scroll to position [19372, 0]
